Goal: Task Accomplishment & Management: Manage account settings

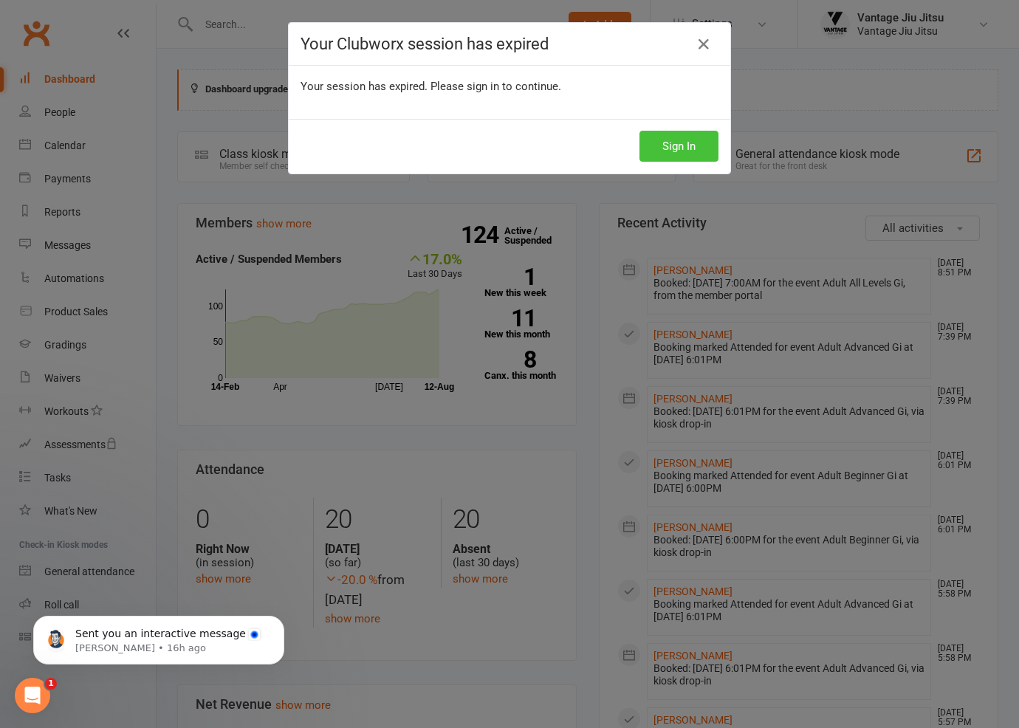
click at [674, 154] on button "Sign In" at bounding box center [679, 146] width 79 height 31
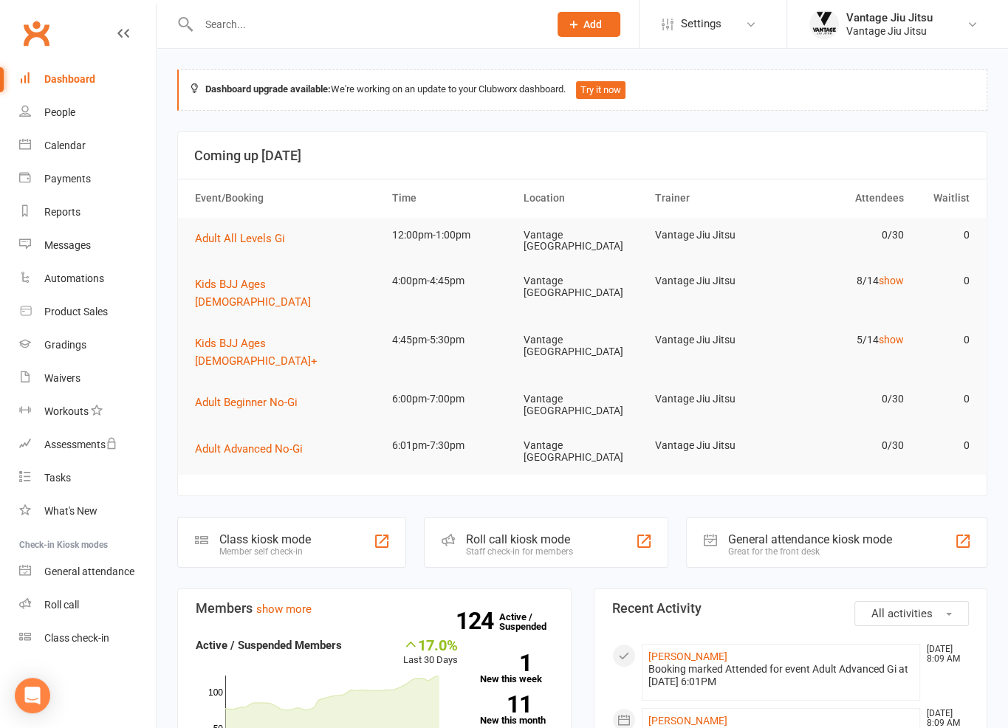
click at [383, 15] on input "text" at bounding box center [366, 24] width 344 height 21
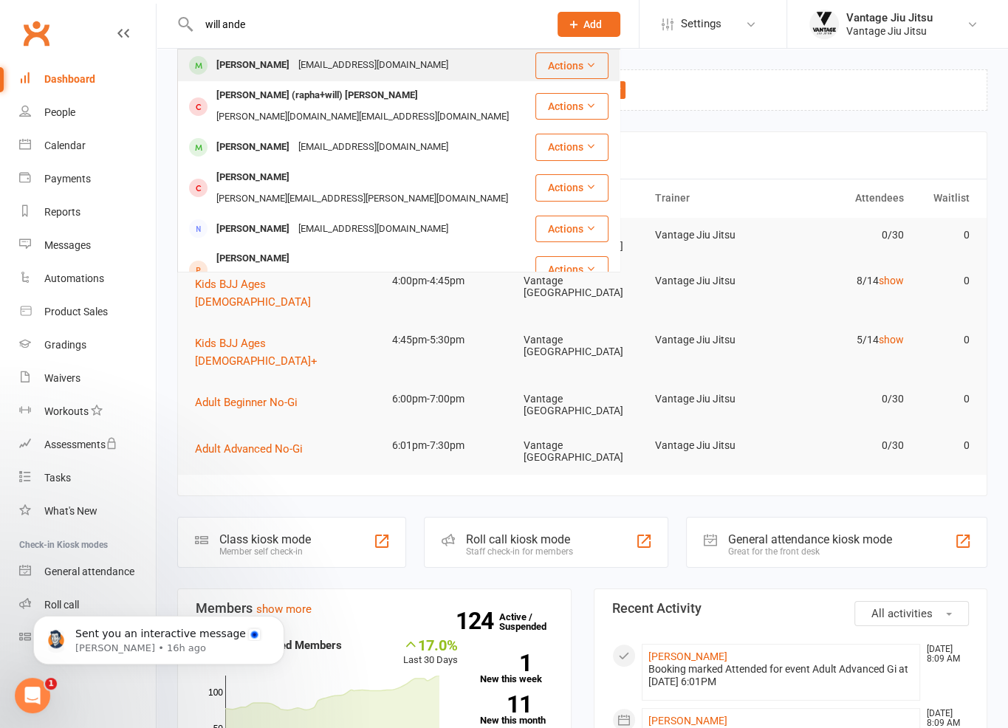
type input "will ande"
click at [296, 66] on div "[EMAIL_ADDRESS][DOMAIN_NAME]" at bounding box center [373, 65] width 159 height 21
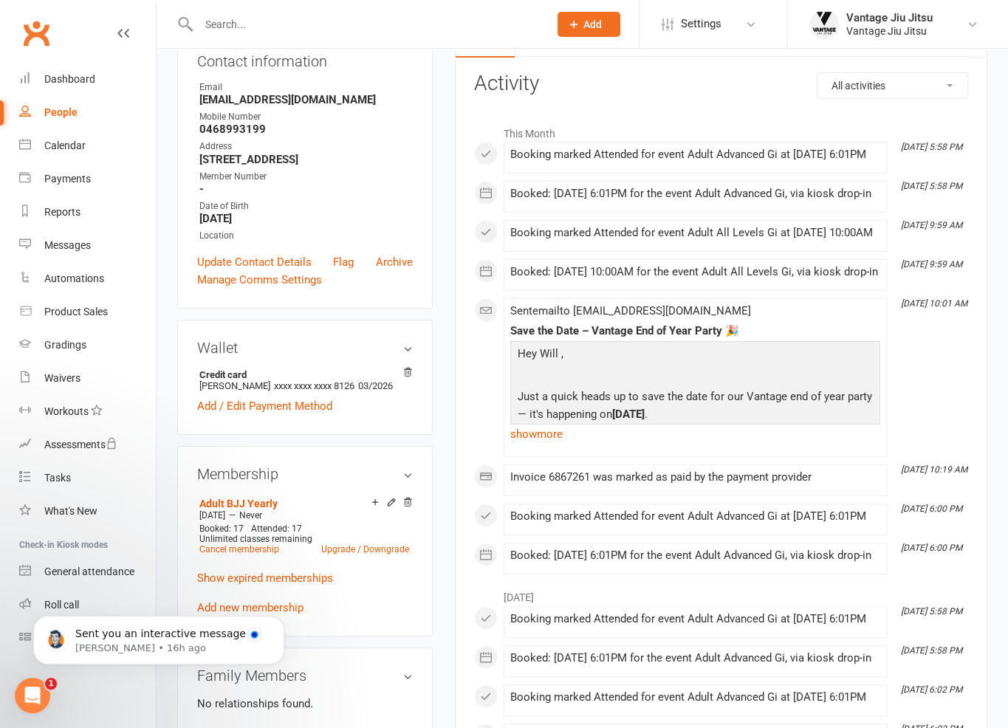
scroll to position [443, 0]
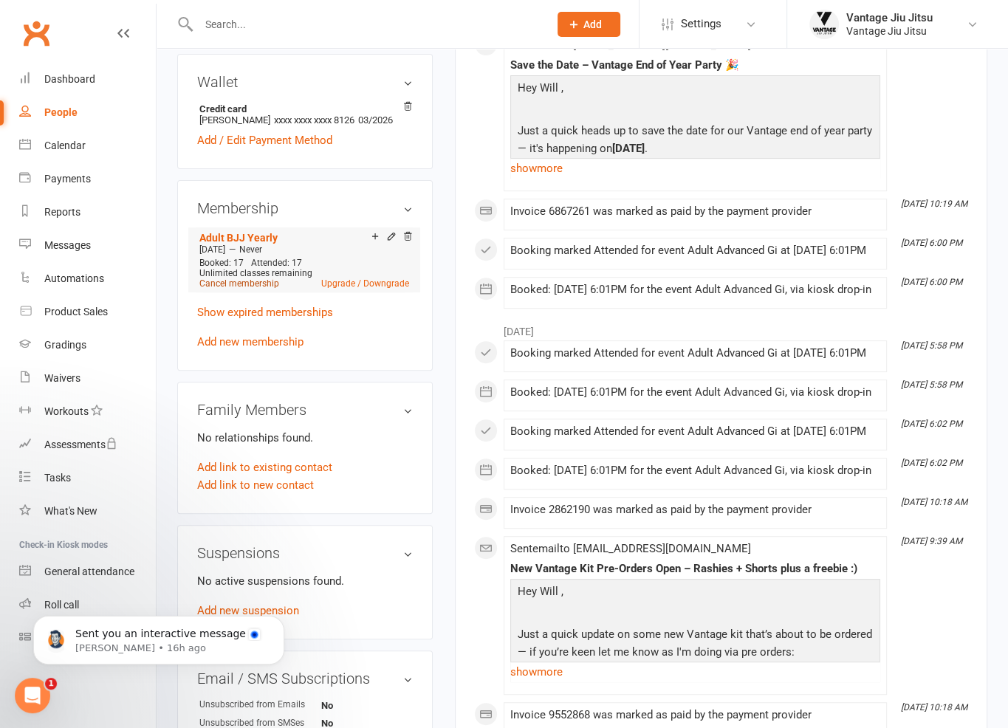
click at [242, 289] on link "Cancel membership" at bounding box center [239, 283] width 80 height 10
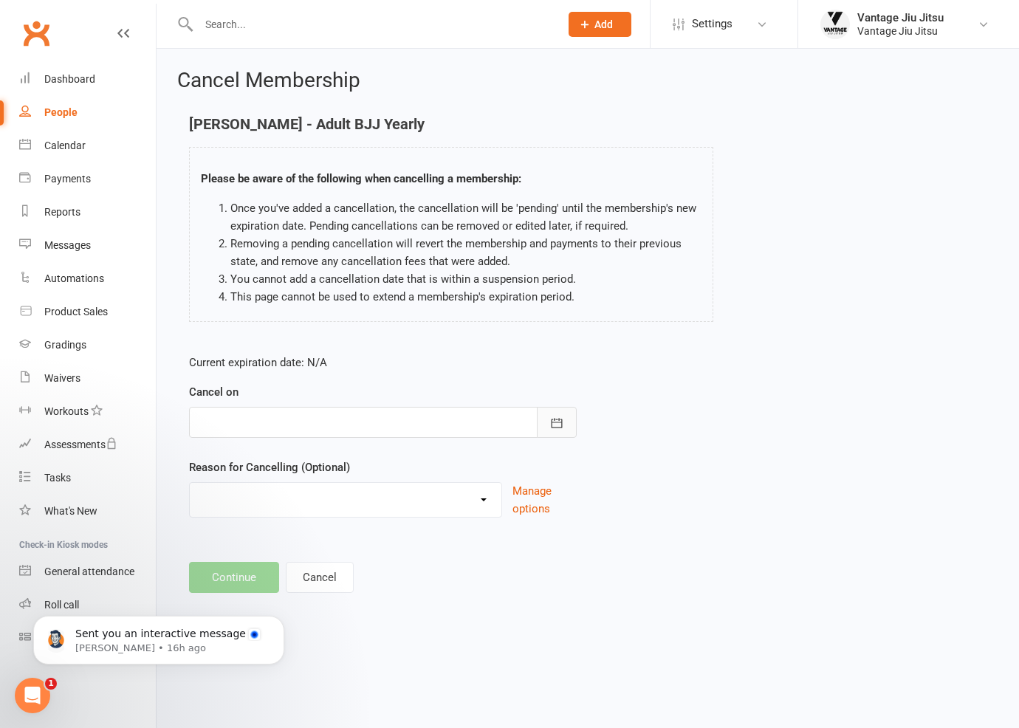
click at [561, 426] on icon "button" at bounding box center [557, 423] width 11 height 10
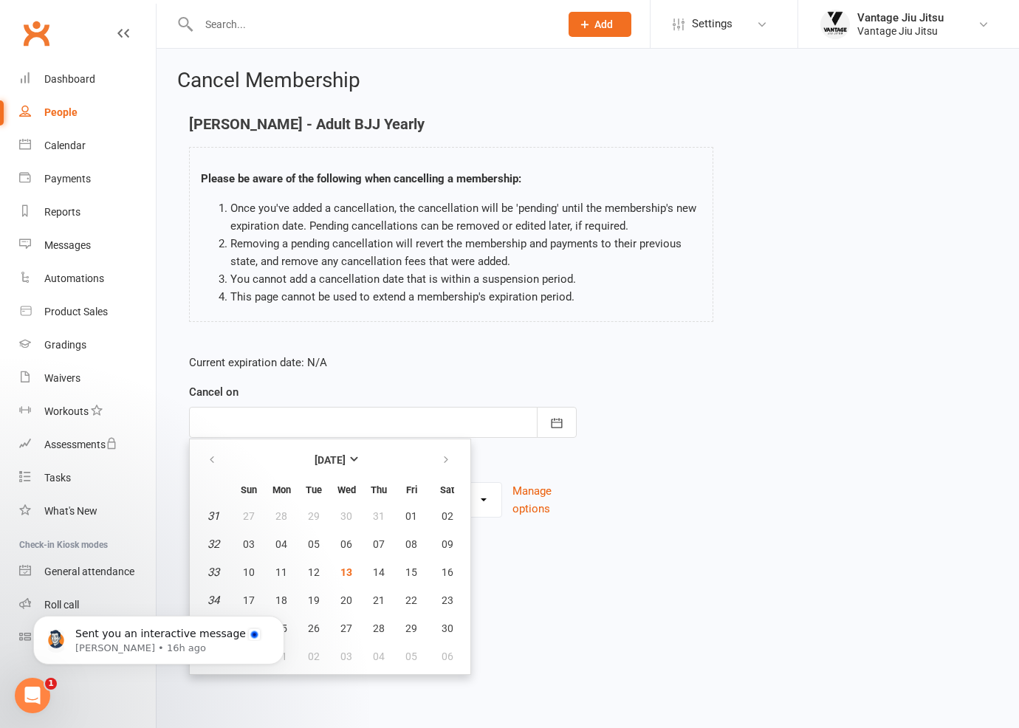
click at [923, 228] on div "Will Anderson - Adult BJJ Yearly Please be aware of the following when cancelli…" at bounding box center [588, 229] width 820 height 227
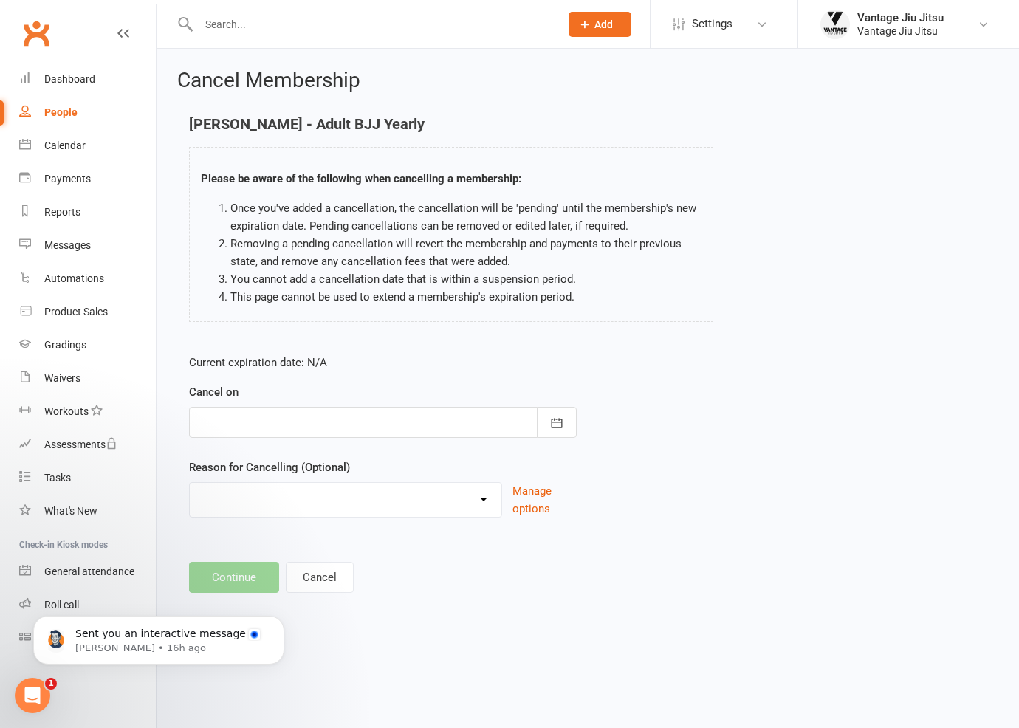
click at [40, 44] on link "Clubworx" at bounding box center [36, 33] width 37 height 37
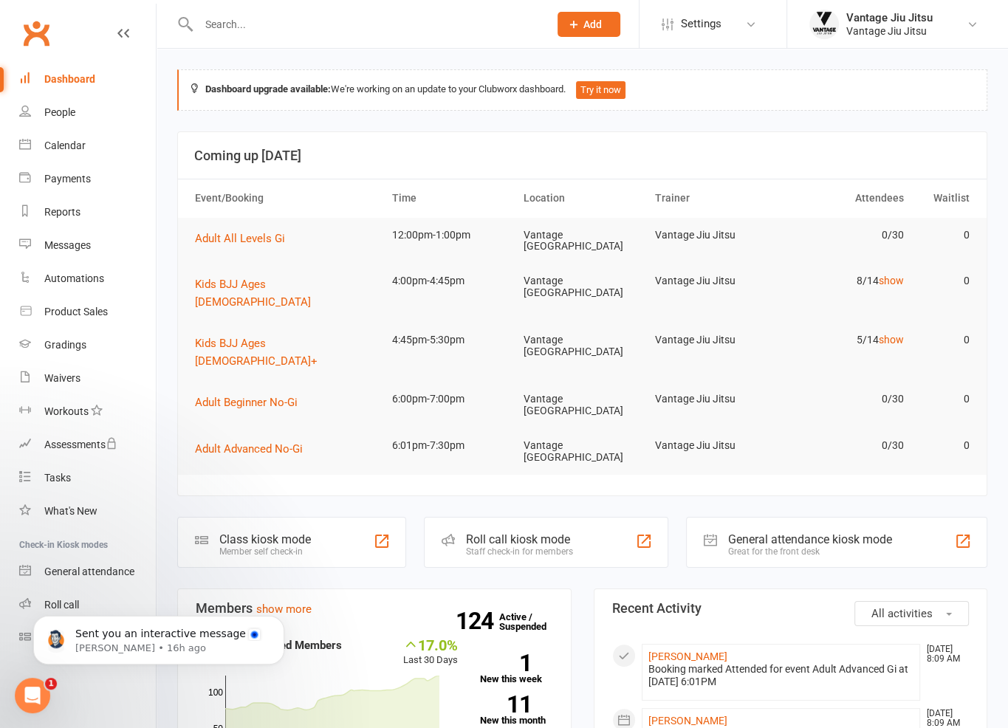
drag, startPoint x: 266, startPoint y: 18, endPoint x: 264, endPoint y: 30, distance: 12.8
click at [265, 18] on input "text" at bounding box center [366, 24] width 344 height 21
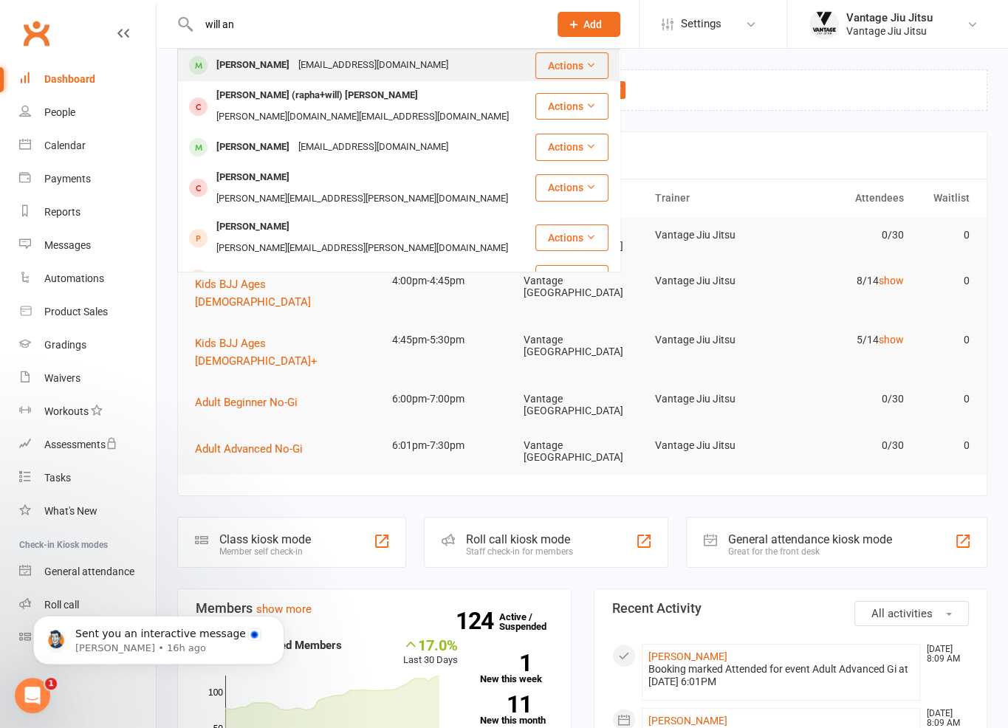
type input "will an"
click at [279, 66] on div "[PERSON_NAME]" at bounding box center [253, 65] width 82 height 21
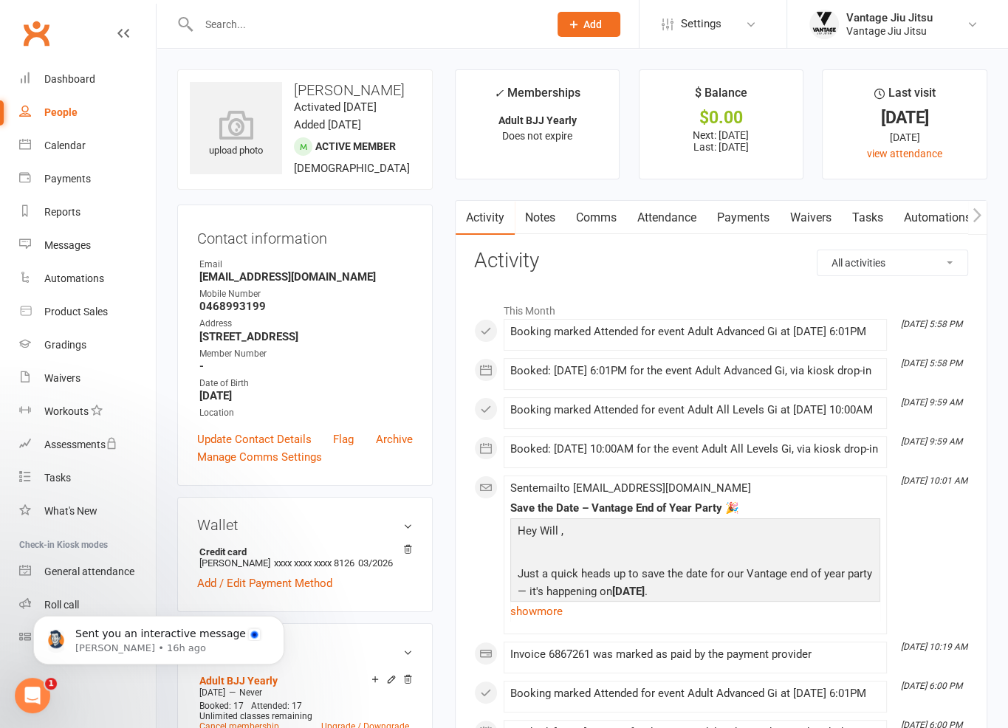
click at [739, 219] on link "Payments" at bounding box center [743, 218] width 73 height 34
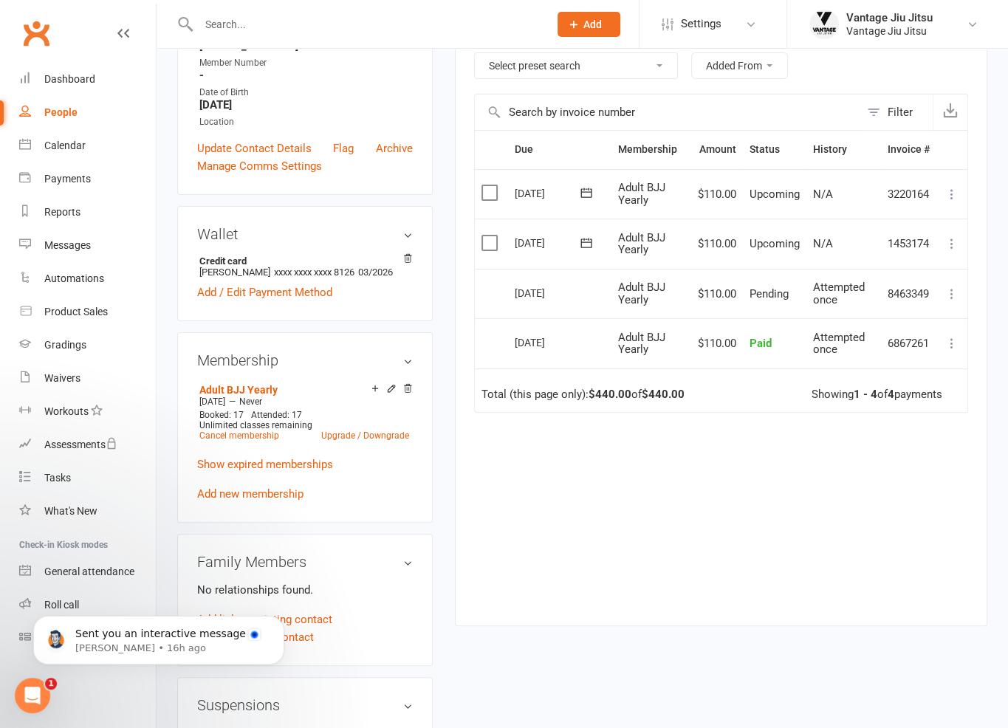
scroll to position [295, 0]
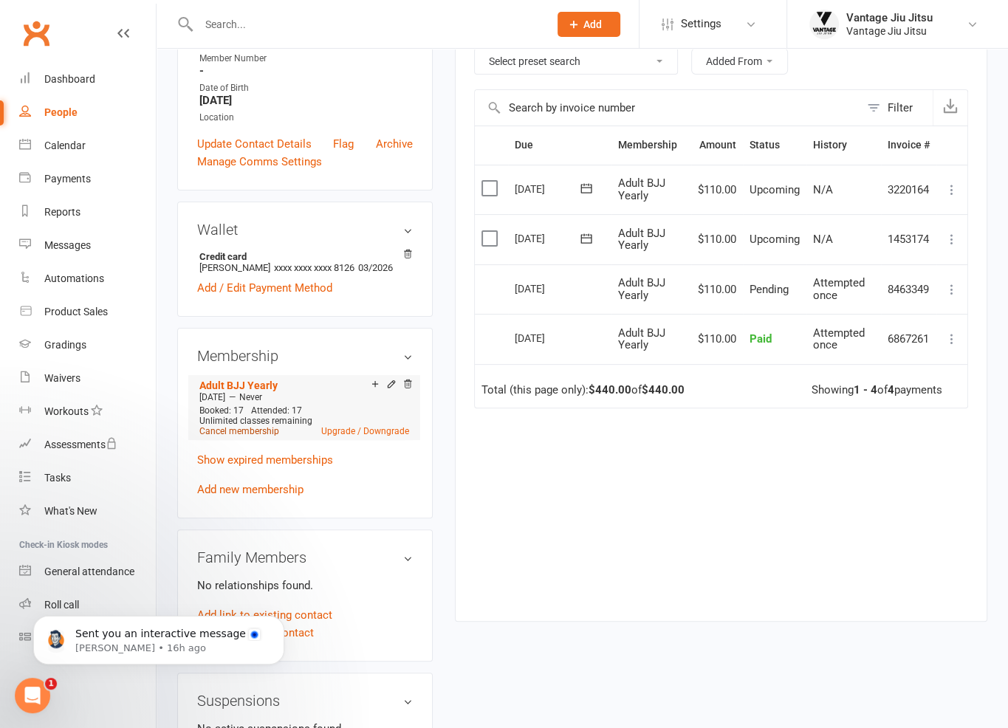
click at [245, 437] on link "Cancel membership" at bounding box center [239, 431] width 80 height 10
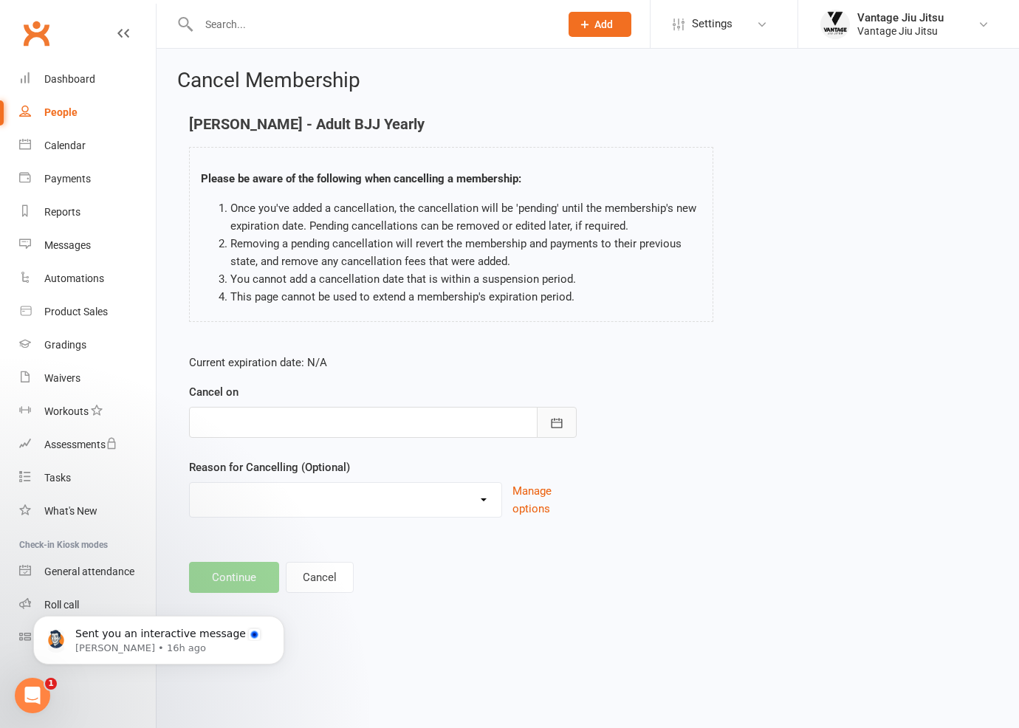
click at [553, 420] on icon "button" at bounding box center [557, 423] width 15 height 15
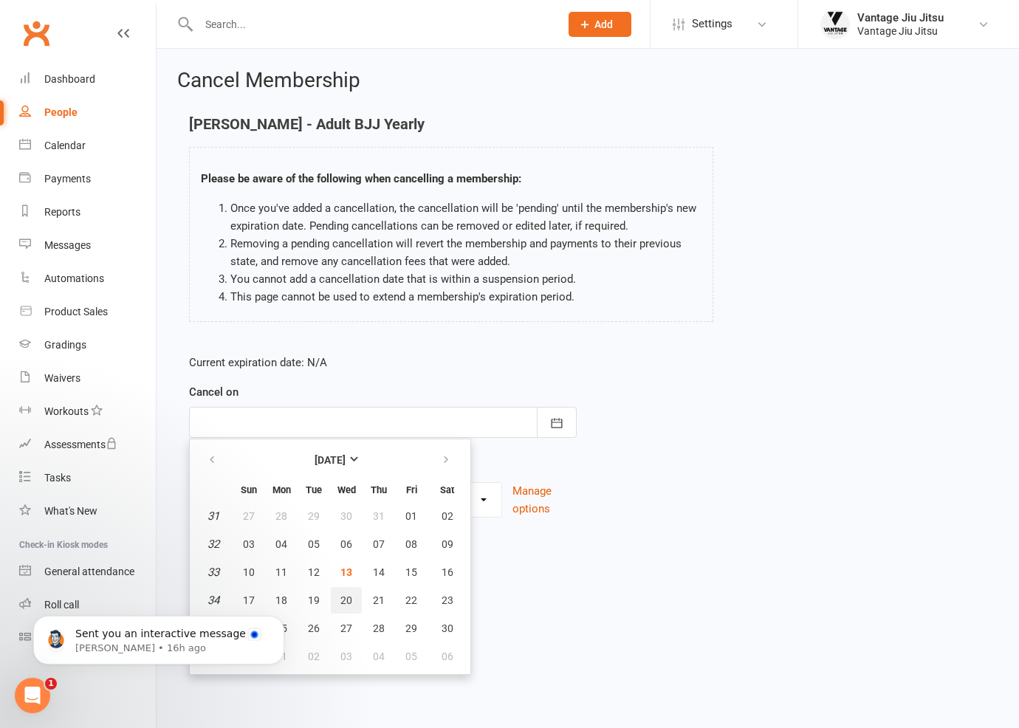
click at [342, 595] on span "20" at bounding box center [347, 601] width 12 height 12
type input "[DATE]"
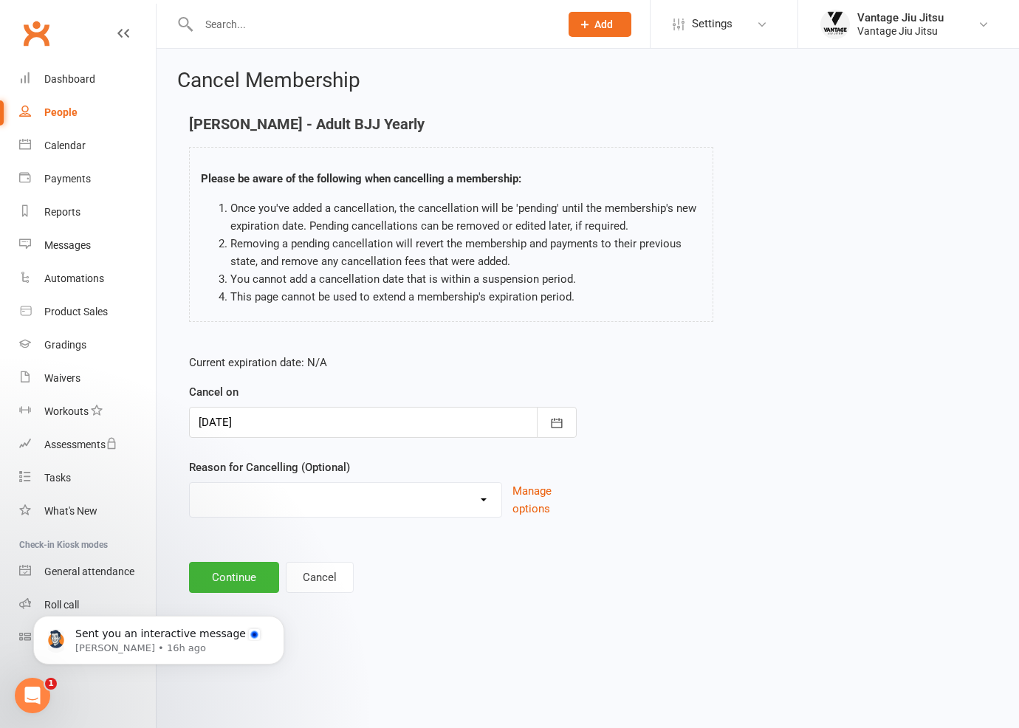
click at [366, 491] on select "Holiday Injury Moving/Moved Taking a break Other reason" at bounding box center [346, 498] width 312 height 30
select select "1"
click at [190, 483] on select "Holiday Injury Moving/Moved Taking a break Other reason" at bounding box center [346, 498] width 312 height 30
click at [229, 578] on button "Continue" at bounding box center [234, 577] width 90 height 31
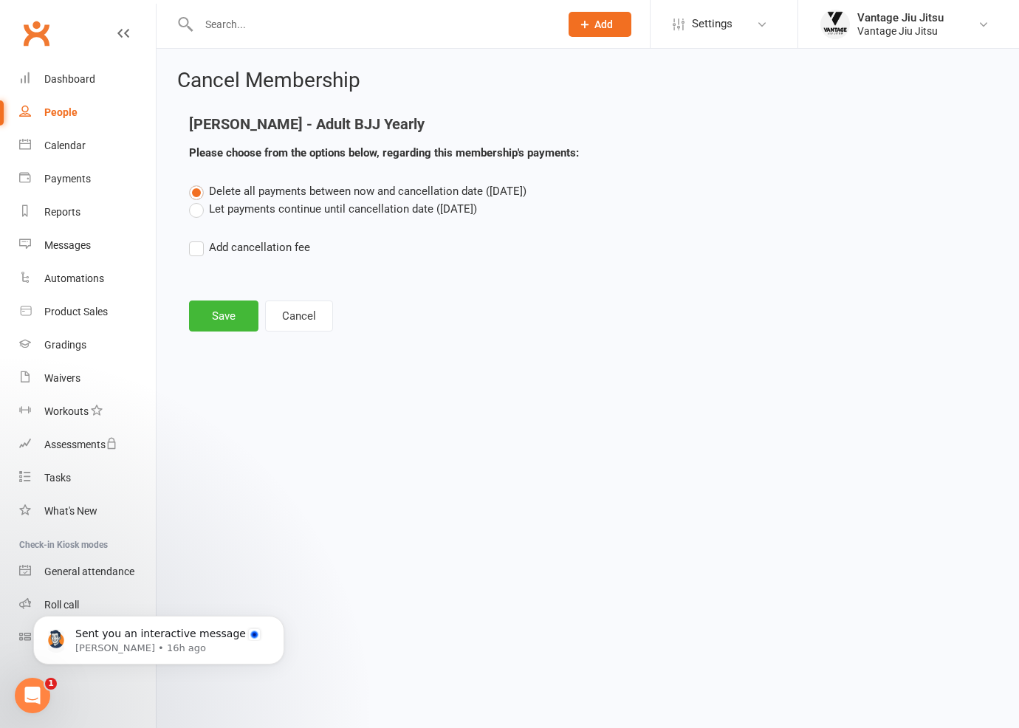
click at [194, 208] on label "Let payments continue until cancellation date ([DATE])" at bounding box center [333, 209] width 288 height 18
click at [194, 200] on input "Let payments continue until cancellation date ([DATE])" at bounding box center [194, 200] width 10 height 0
click at [204, 323] on button "Save" at bounding box center [223, 316] width 69 height 31
